Goal: Task Accomplishment & Management: Use online tool/utility

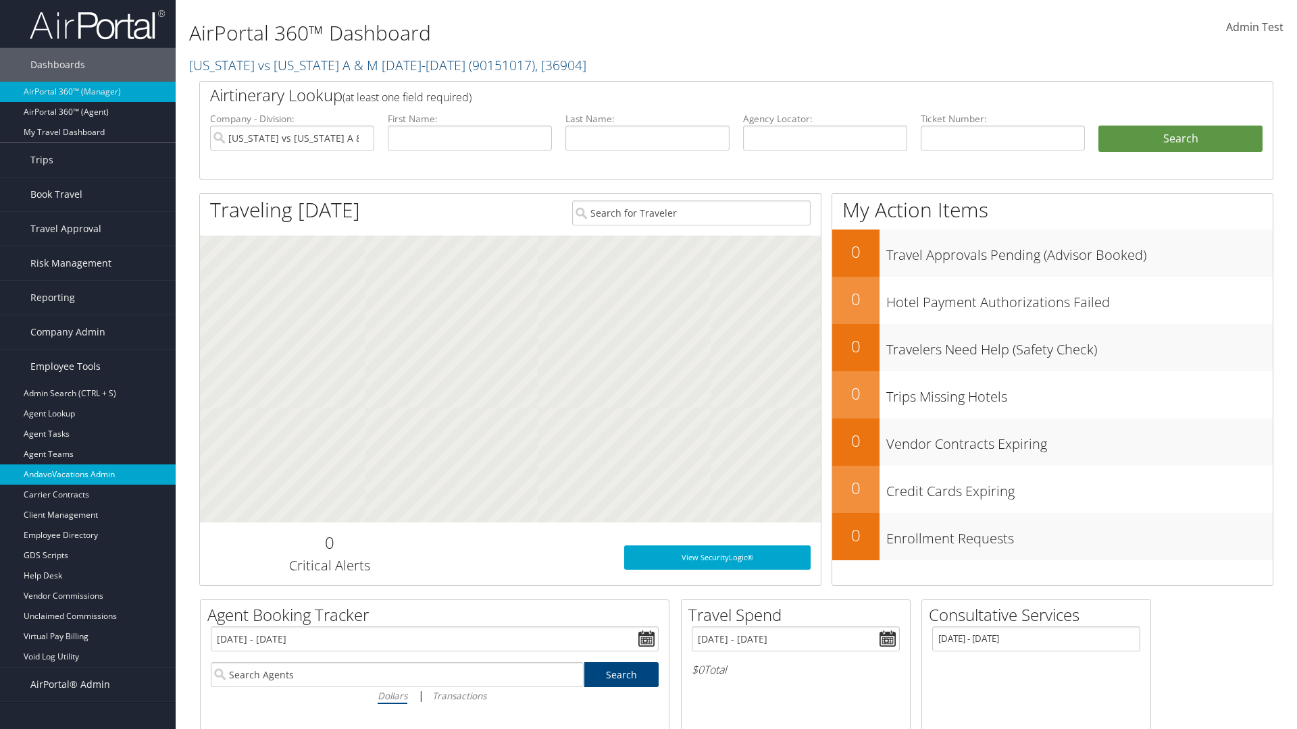
click at [88, 475] on link "AndavoVacations Admin" at bounding box center [88, 475] width 176 height 20
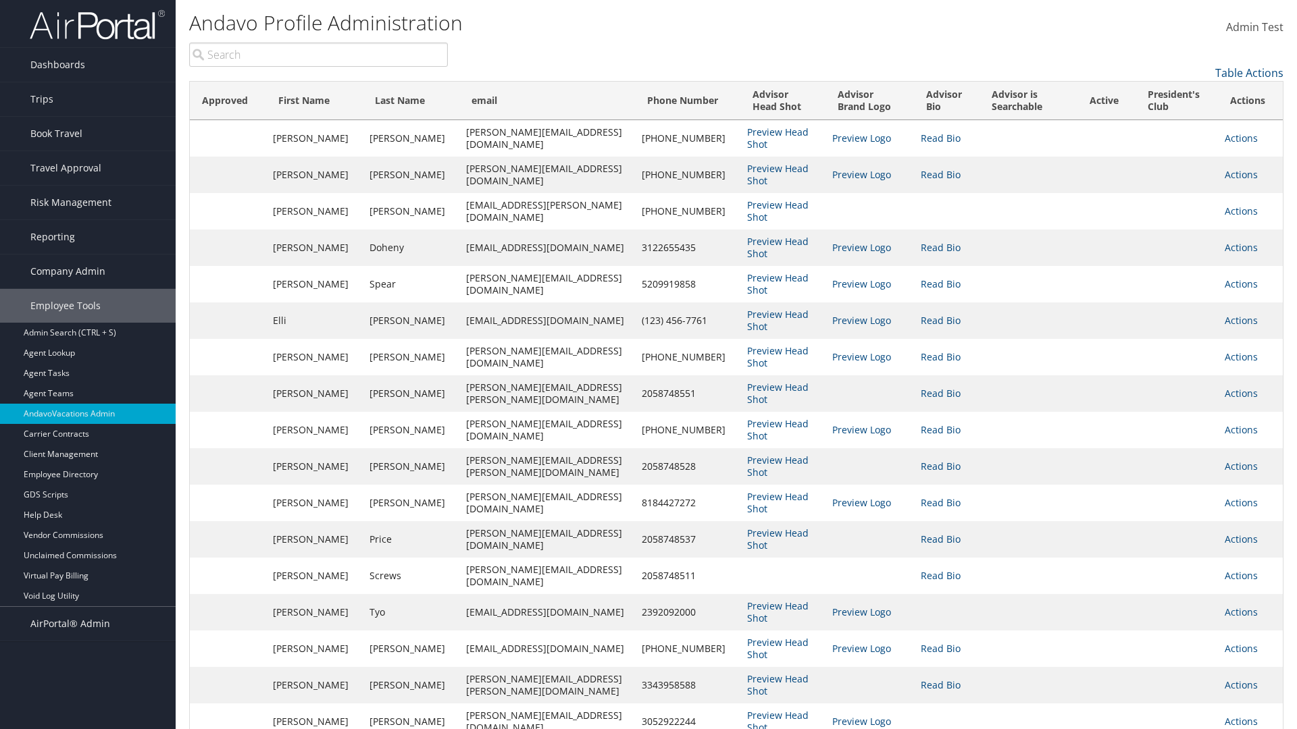
click at [318, 55] on input "search" at bounding box center [318, 55] width 259 height 24
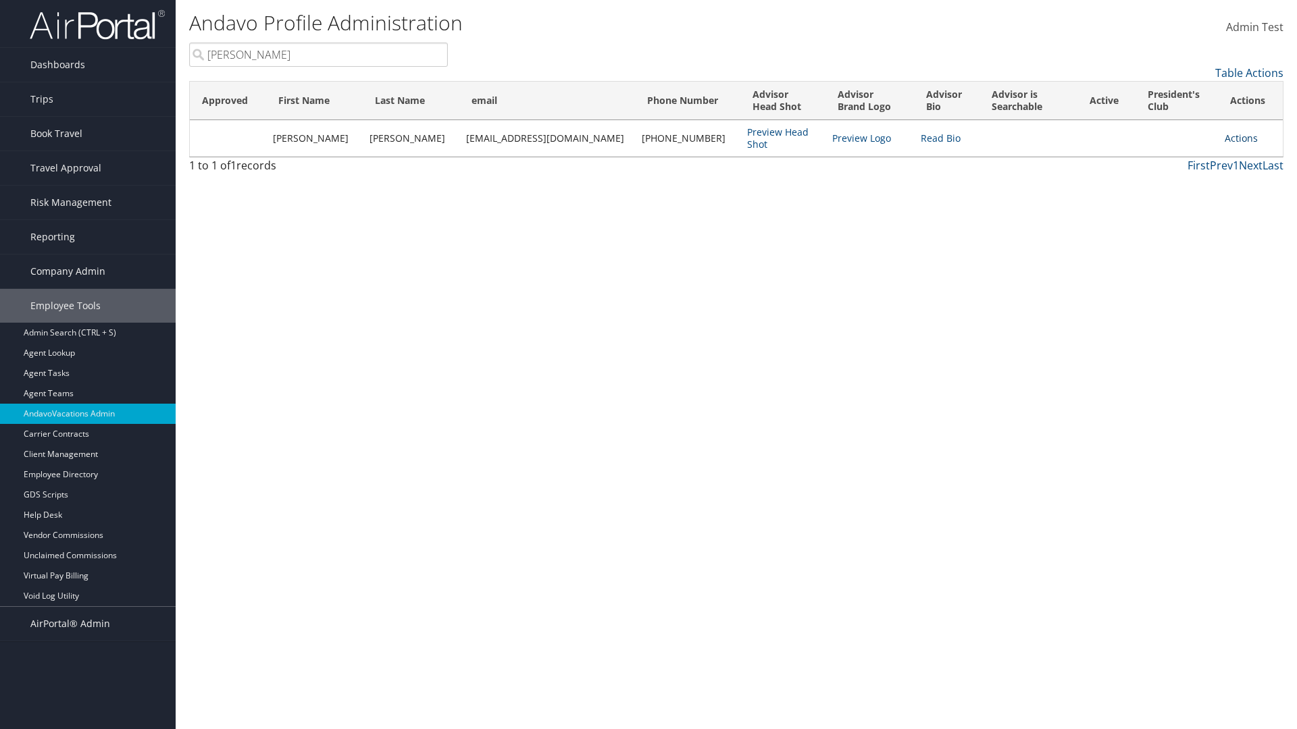
type input "[PERSON_NAME]"
click at [1234, 138] on link "Actions" at bounding box center [1240, 138] width 33 height 13
click at [1173, 250] on link "Add to President's Club" at bounding box center [1172, 249] width 147 height 23
